Goal: Task Accomplishment & Management: Manage account settings

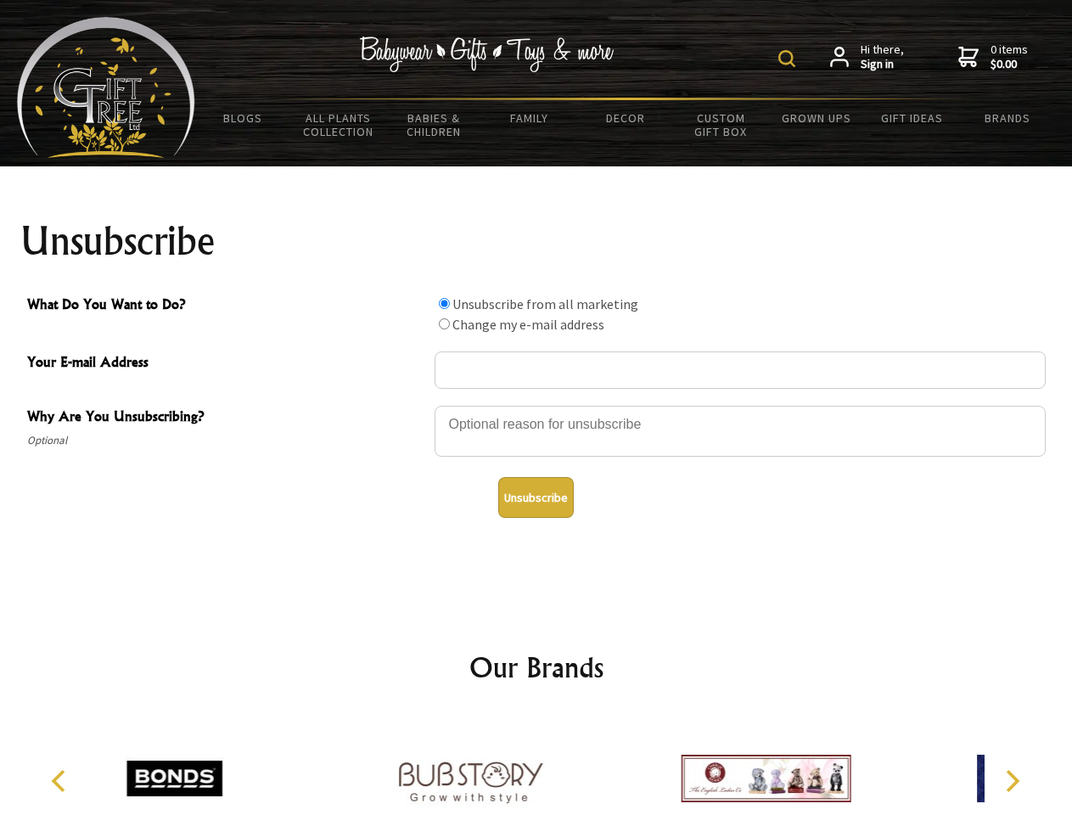
click at [789, 59] on img at bounding box center [786, 58] width 17 height 17
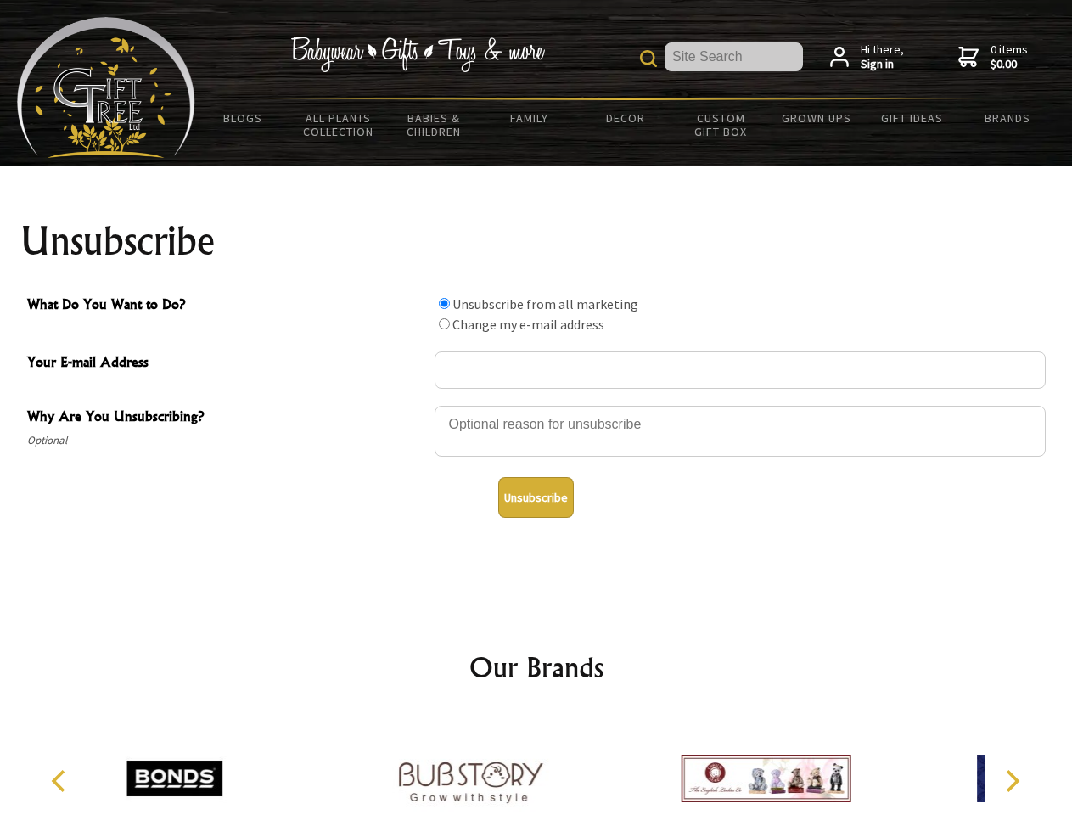
click at [536, 405] on div at bounding box center [739, 433] width 611 height 59
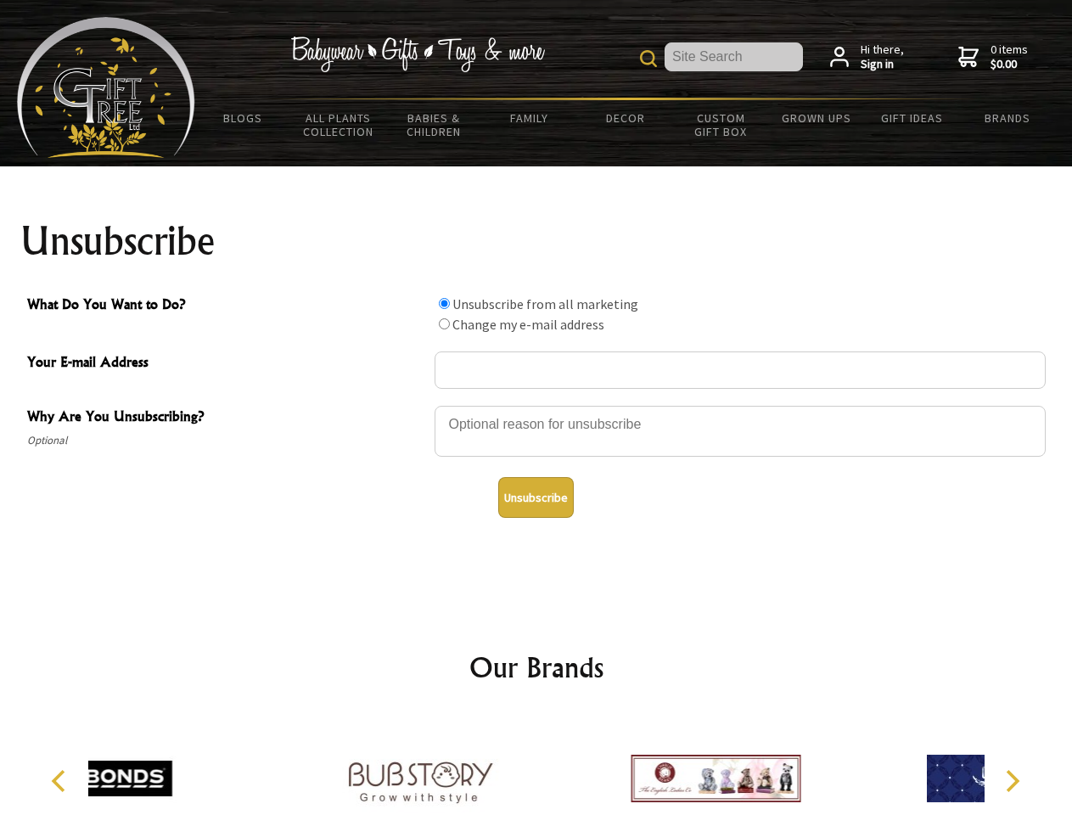
click at [444, 303] on input "What Do You Want to Do?" at bounding box center [444, 303] width 11 height 11
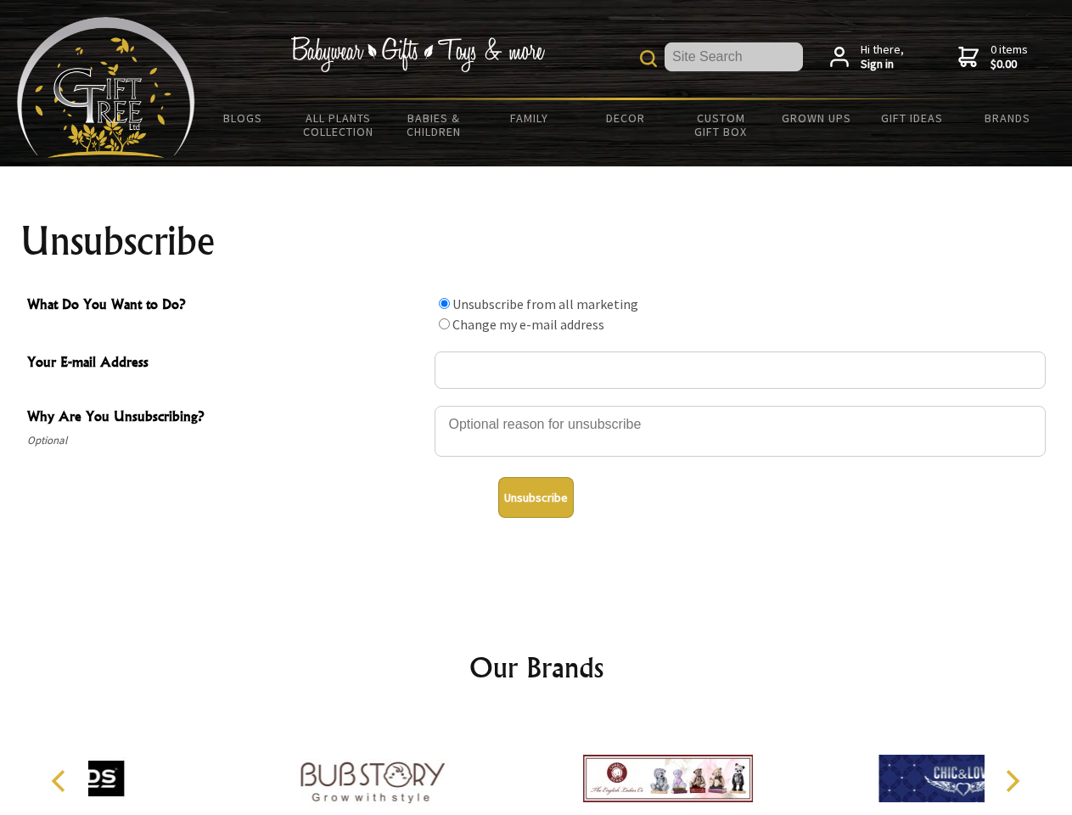
click at [444, 323] on input "What Do You Want to Do?" at bounding box center [444, 323] width 11 height 11
radio input "true"
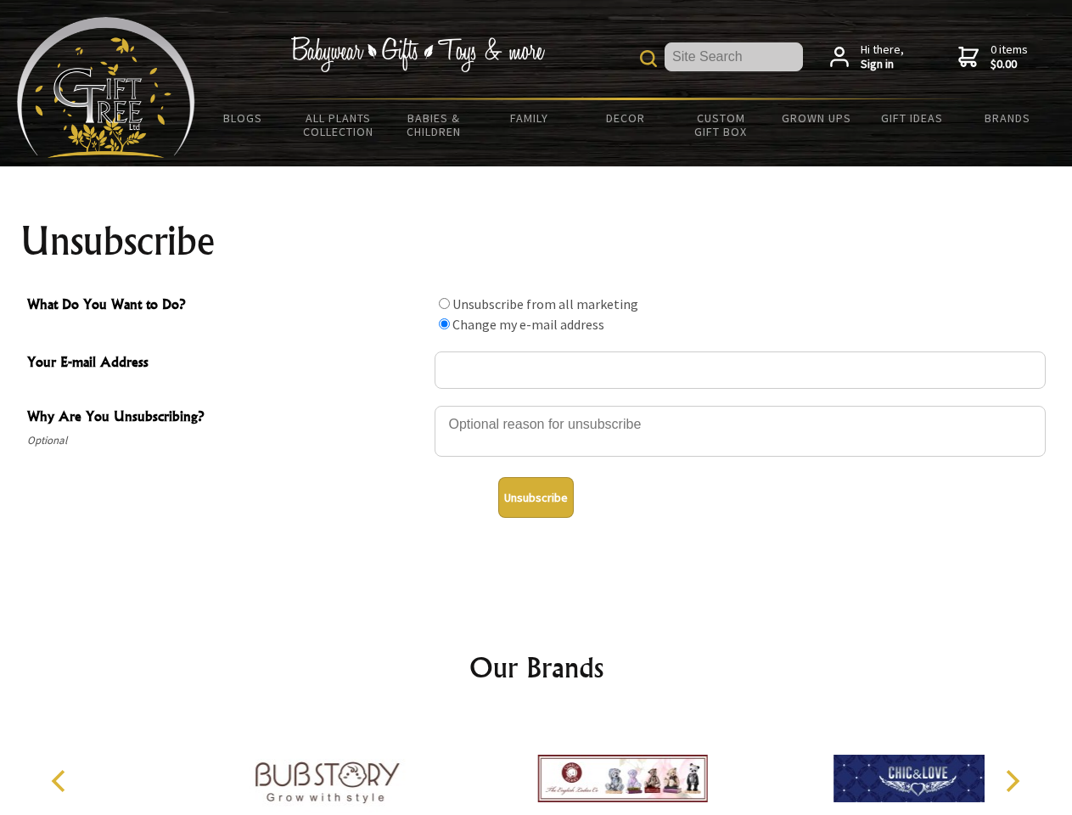
click at [535, 497] on button "Unsubscribe" at bounding box center [536, 497] width 76 height 41
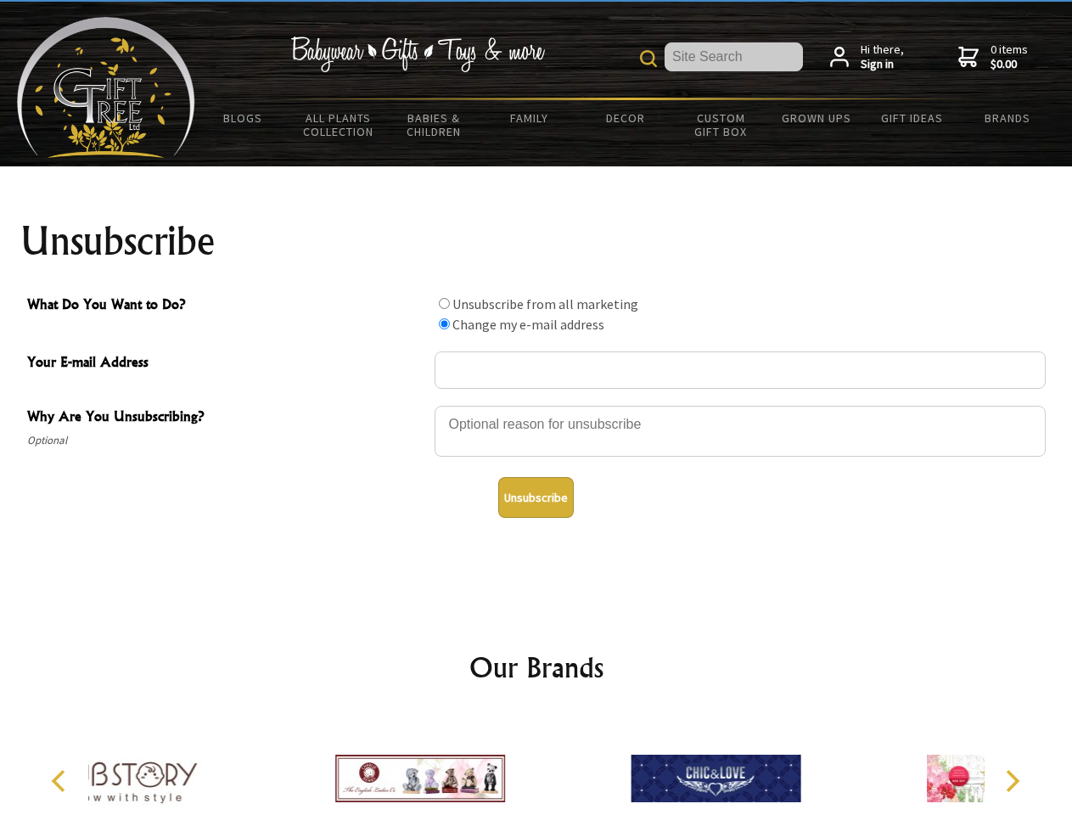
click at [536, 765] on div at bounding box center [419, 781] width 295 height 132
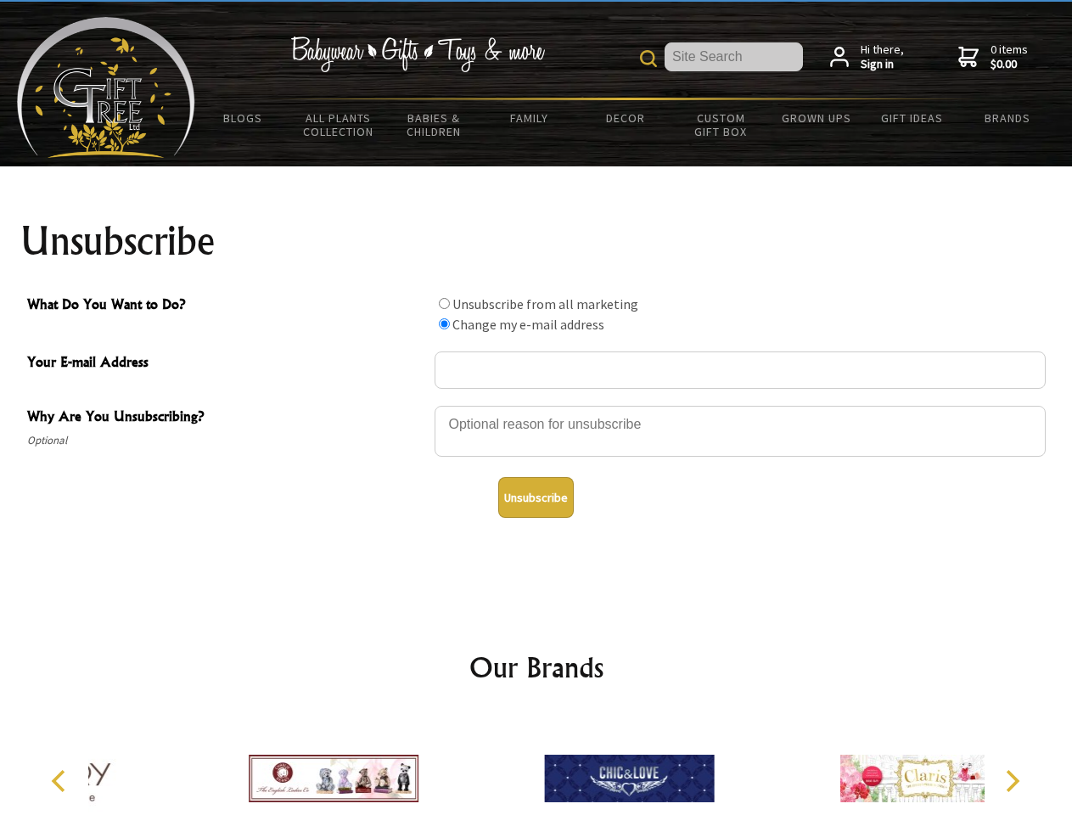
click at [61, 781] on icon "Previous" at bounding box center [60, 781] width 22 height 22
click at [1012, 781] on icon "Next" at bounding box center [1011, 781] width 22 height 22
